Goal: Information Seeking & Learning: Learn about a topic

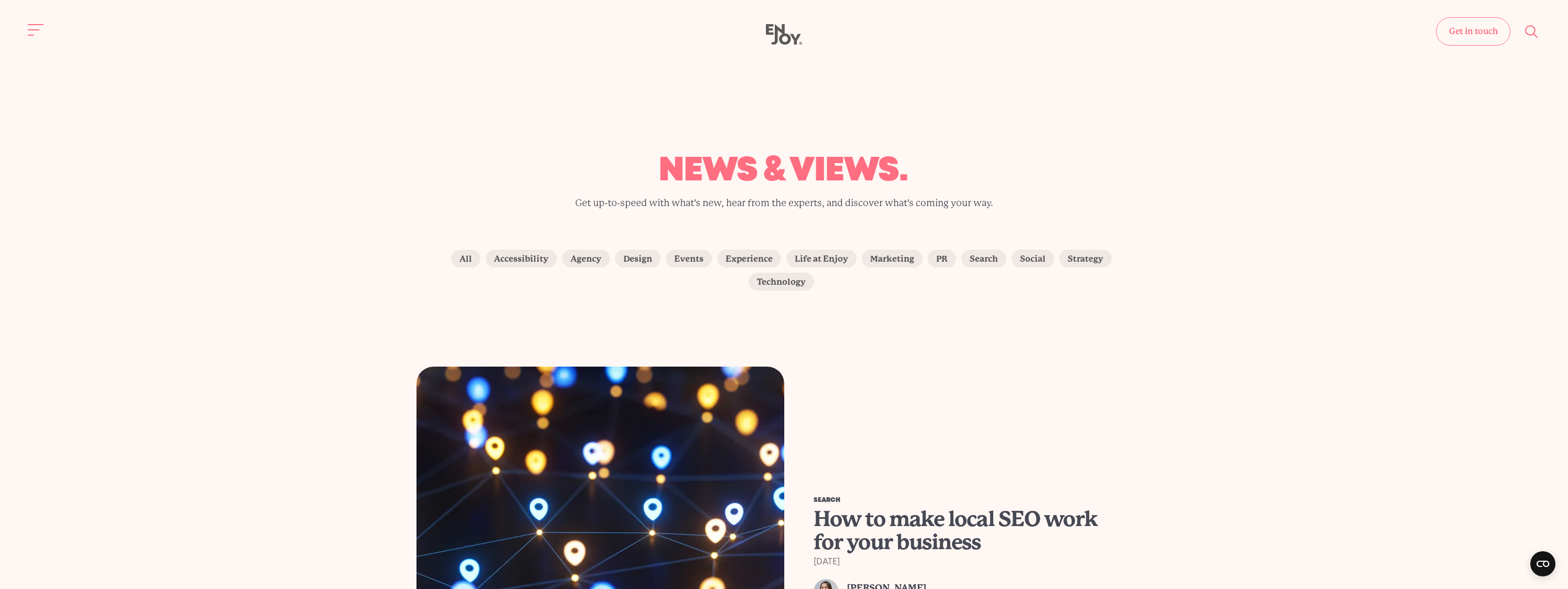
click at [1530, 34] on use "Site search" at bounding box center [1531, 31] width 12 height 12
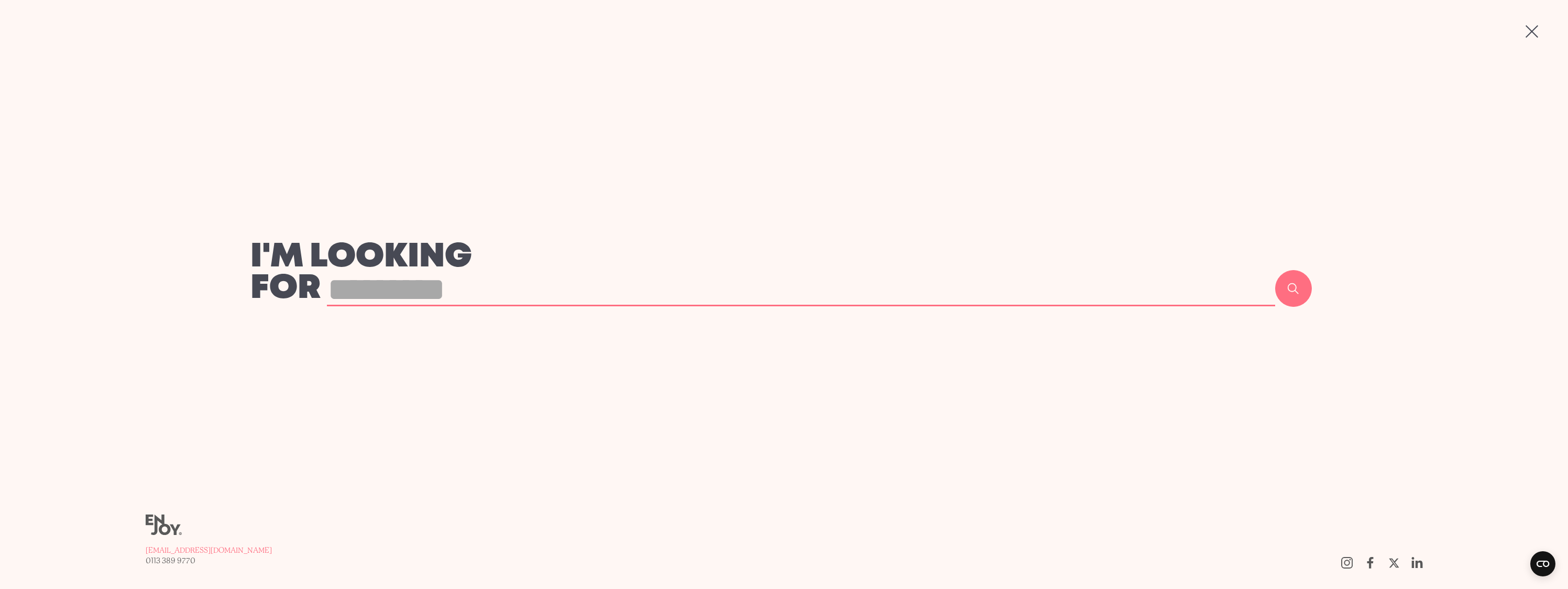
click at [345, 287] on input "text" at bounding box center [801, 290] width 948 height 33
type input "*********"
click at [1275, 270] on button "Search" at bounding box center [1293, 288] width 36 height 36
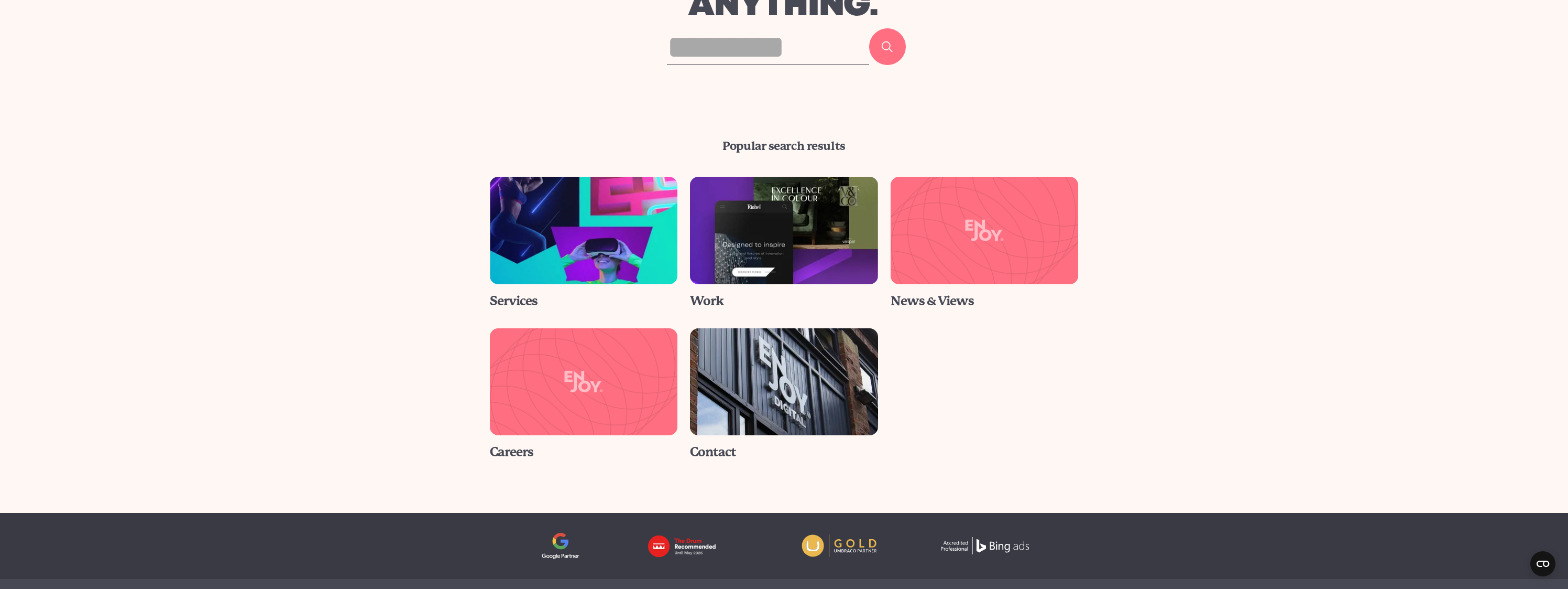
scroll to position [221, 0]
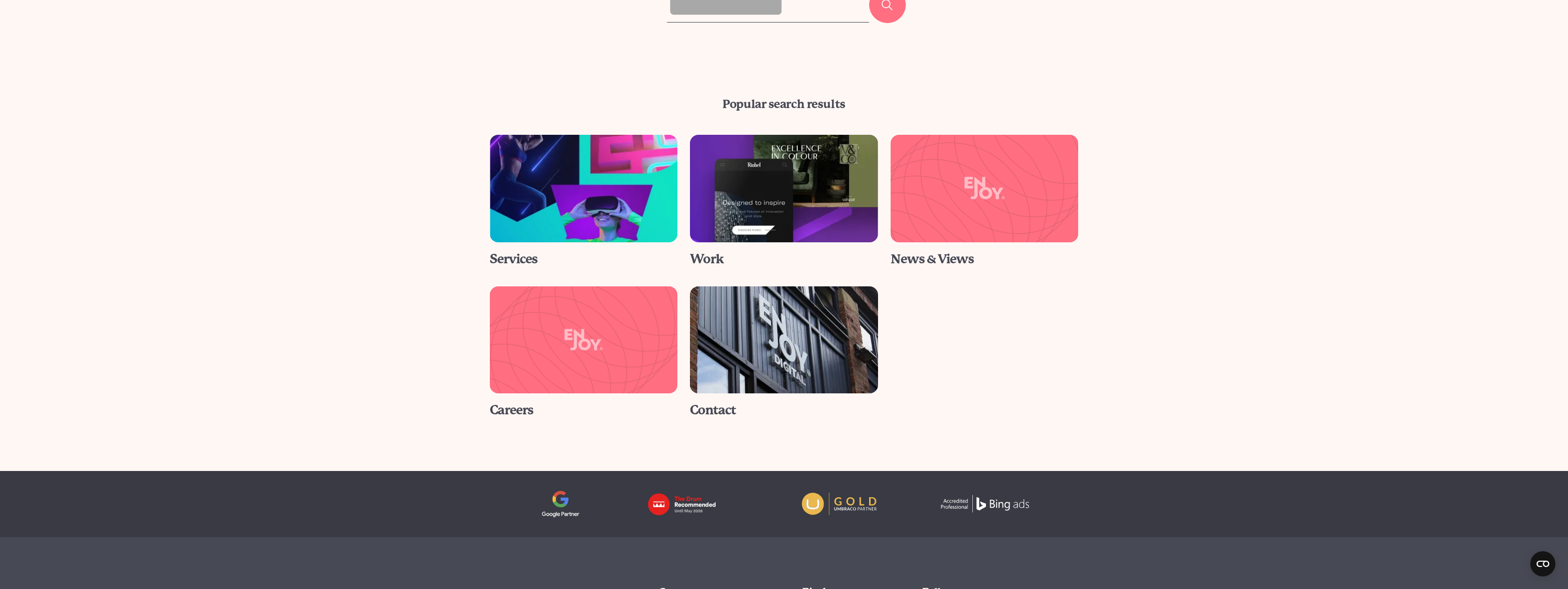
click at [938, 224] on img at bounding box center [985, 188] width 198 height 113
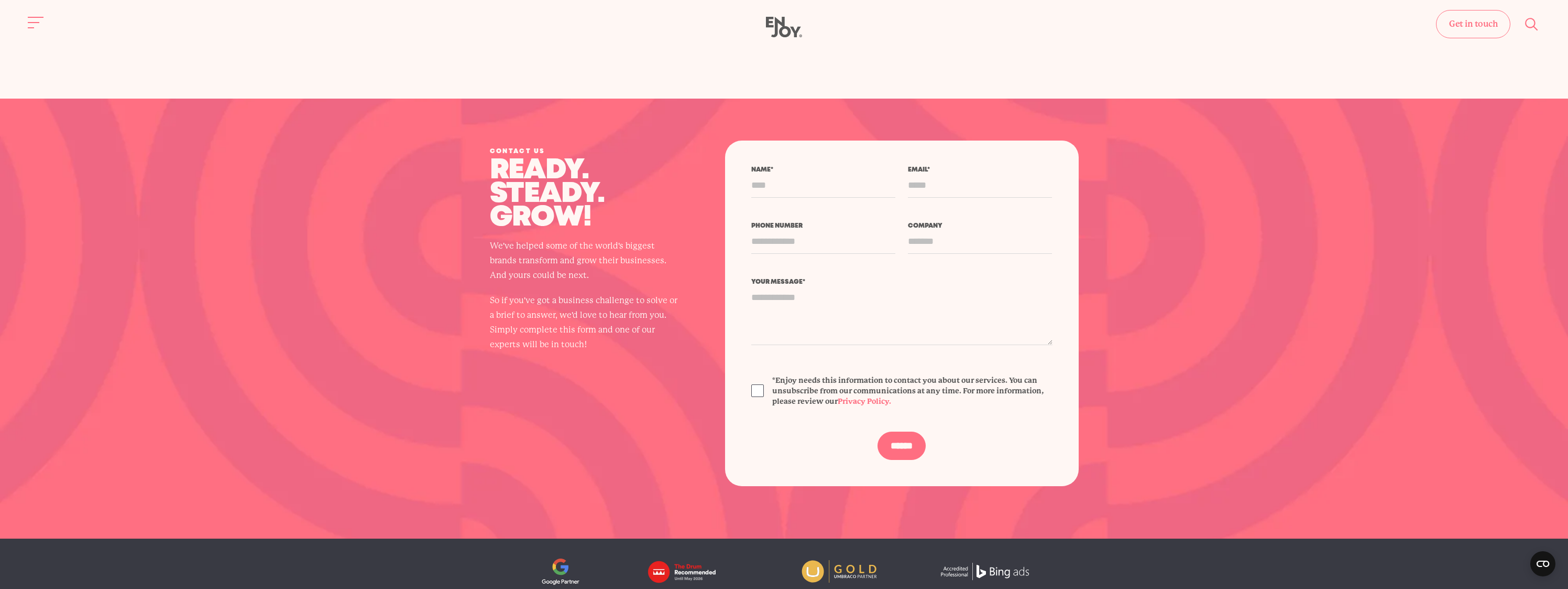
scroll to position [1079, 0]
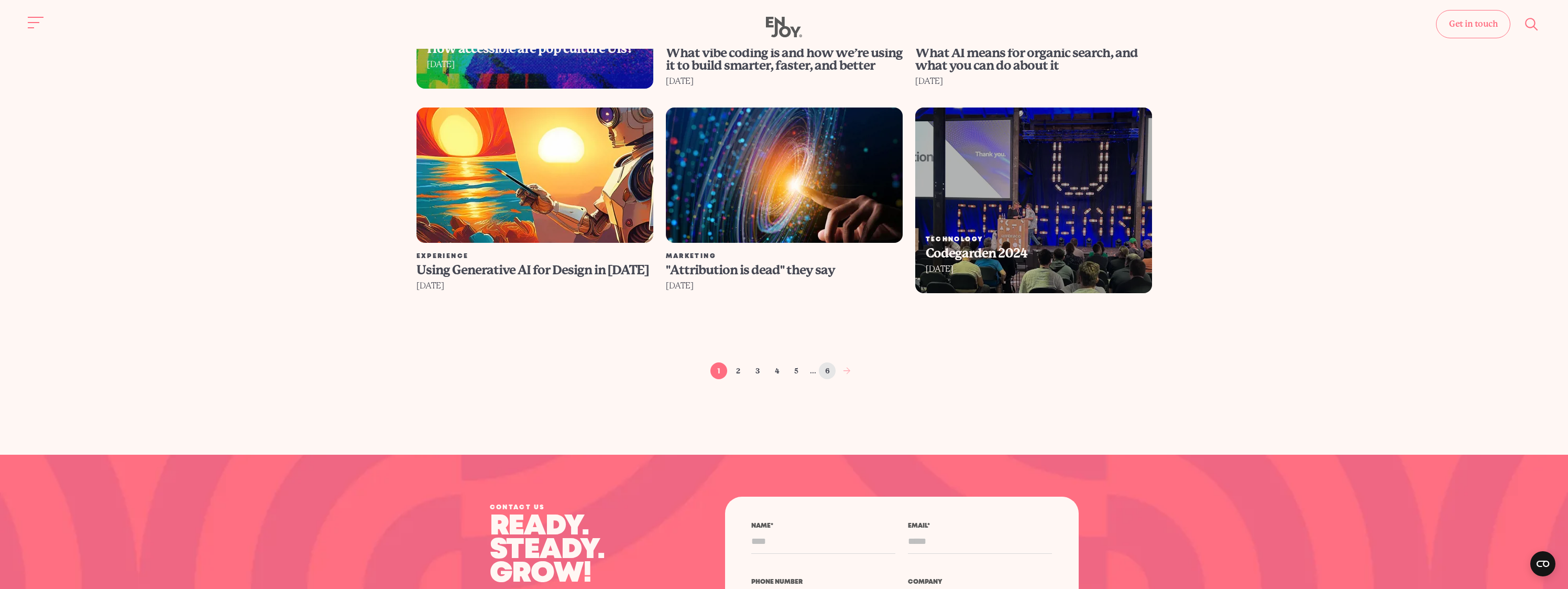
click at [829, 363] on link "6" at bounding box center [827, 371] width 17 height 17
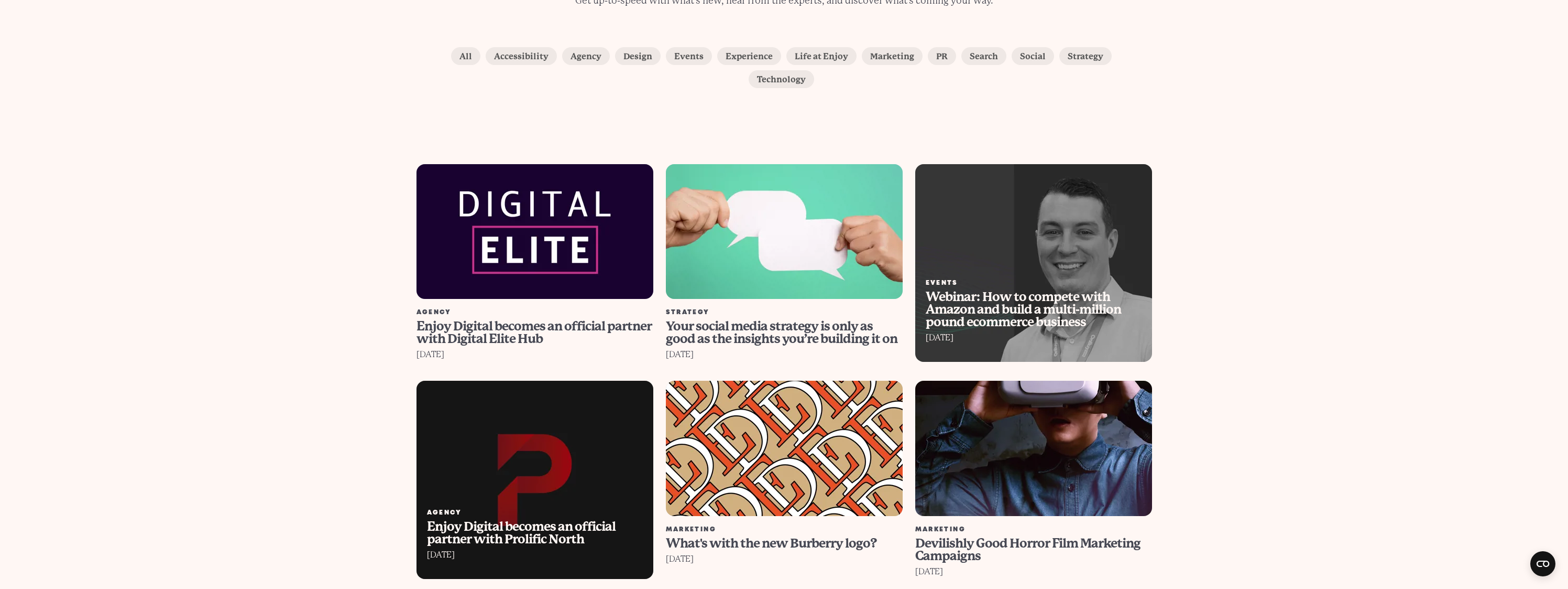
scroll to position [326, 0]
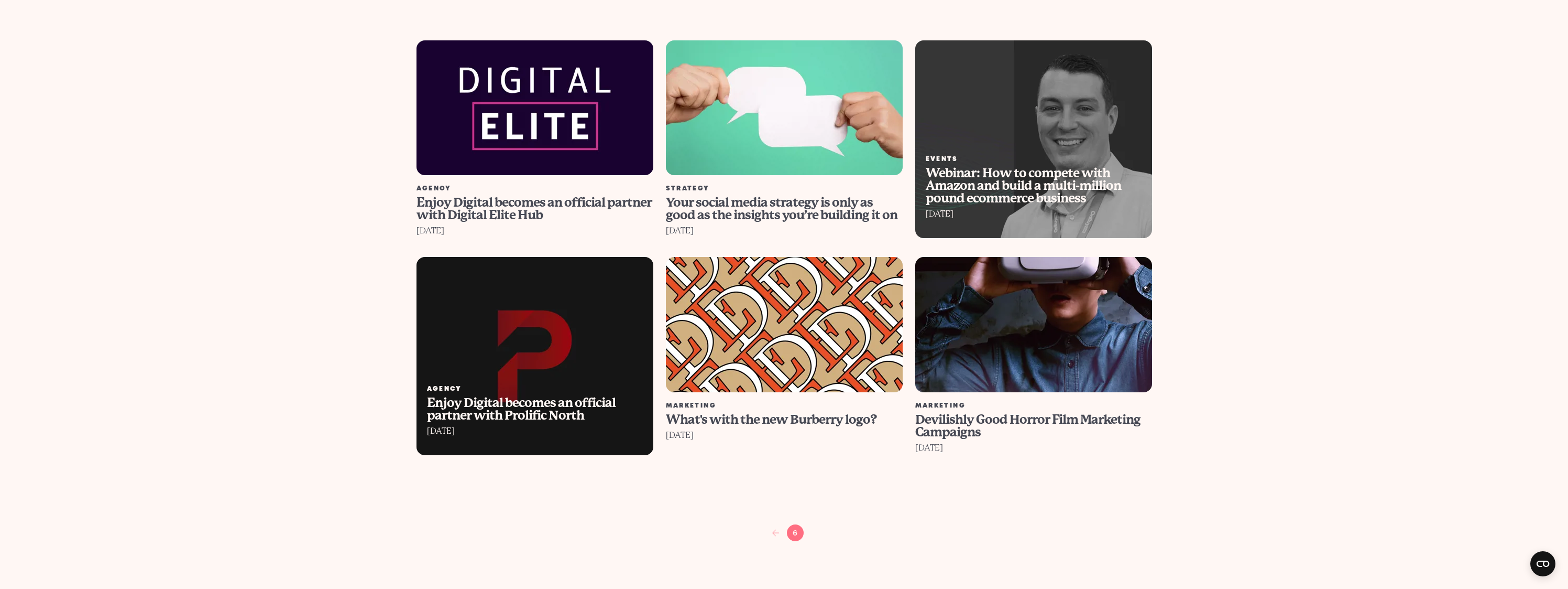
click at [1374, 109] on section "Agency Enjoy Digital becomes an official partner with Digital Elite Hub 25th Ma…" at bounding box center [784, 290] width 1568 height 500
